Goal: Check status: Check status

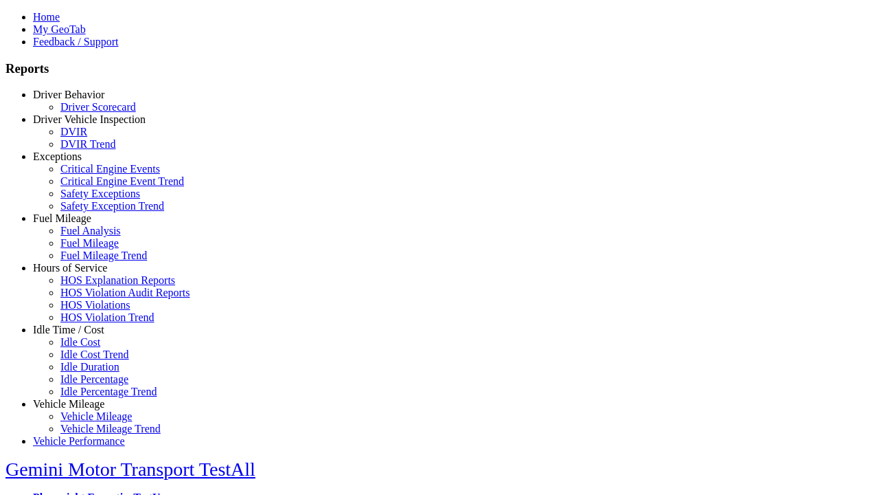
click at [79, 398] on link "Vehicle Mileage" at bounding box center [68, 404] width 71 height 12
click at [89, 423] on link "Vehicle Mileage Trend" at bounding box center [110, 429] width 100 height 12
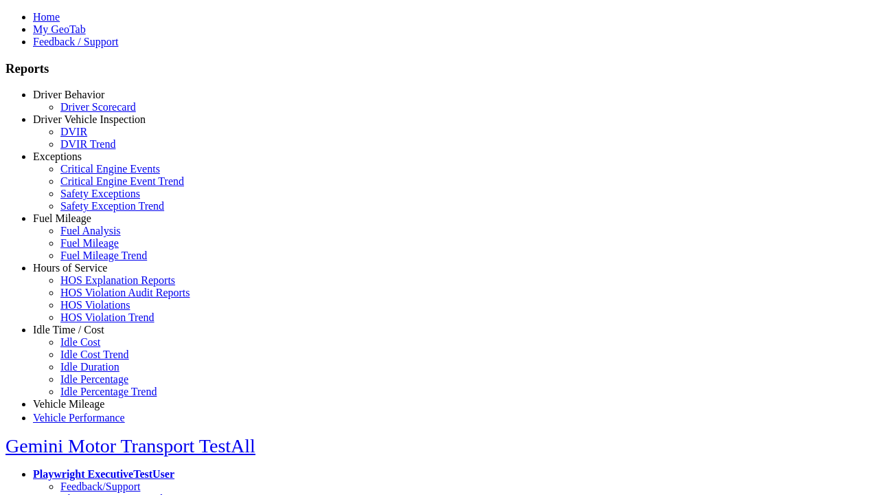
select select "**"
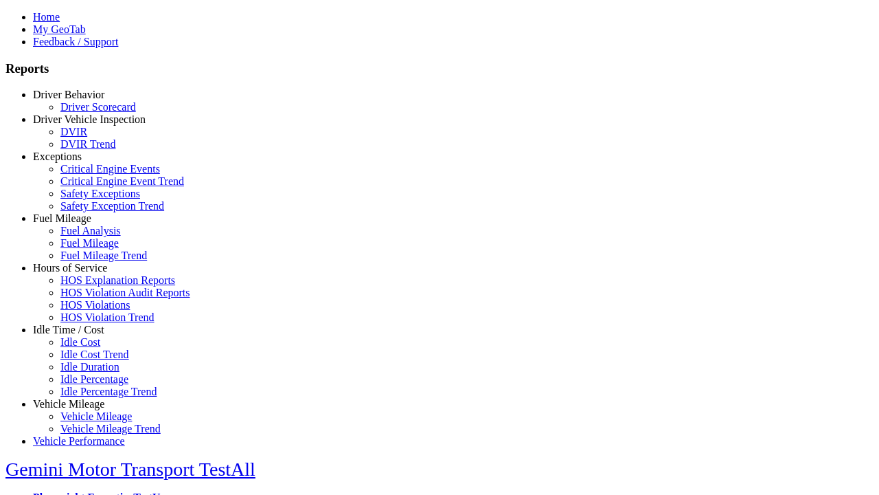
type input "*********"
